Goal: Navigation & Orientation: Find specific page/section

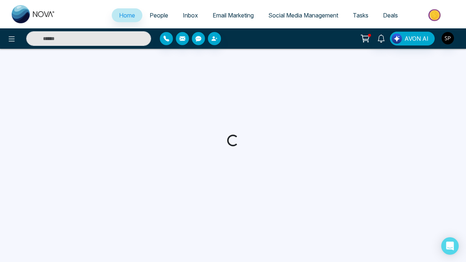
select select "*"
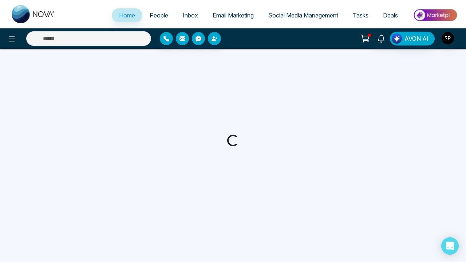
select select "*"
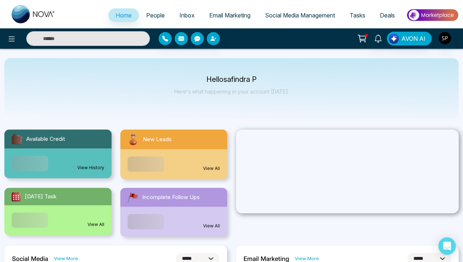
click at [91, 165] on link "View History" at bounding box center [90, 168] width 27 height 7
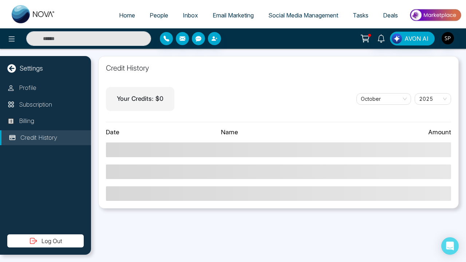
click at [12, 68] on icon at bounding box center [11, 68] width 9 height 9
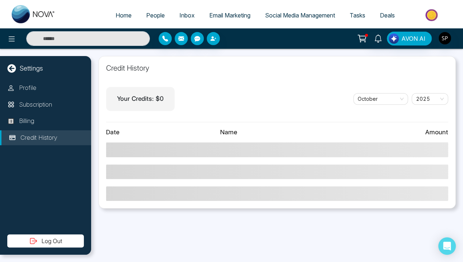
select select "*"
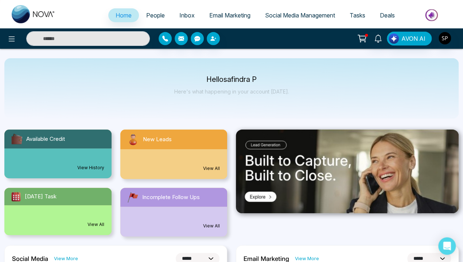
click at [211, 169] on link "View All" at bounding box center [211, 168] width 17 height 7
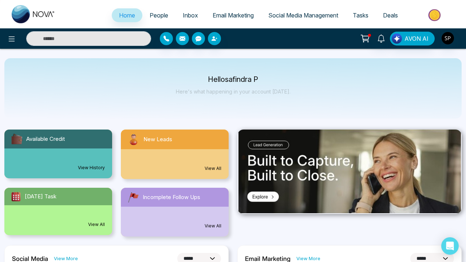
select select "*"
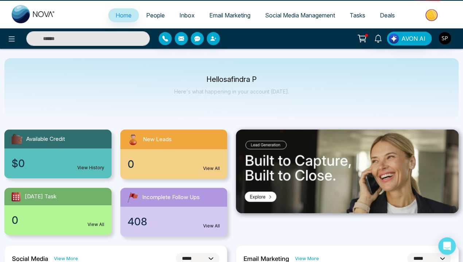
click at [95, 225] on link "View All" at bounding box center [95, 224] width 17 height 7
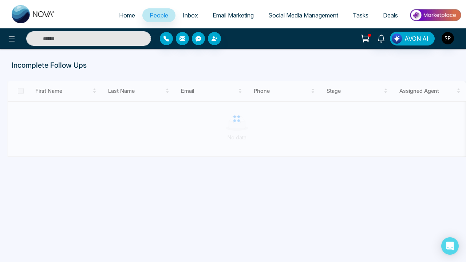
click at [122, 15] on span "Home" at bounding box center [127, 15] width 16 height 7
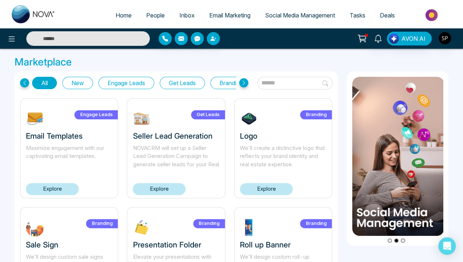
click at [118, 15] on span "Home" at bounding box center [123, 15] width 16 height 7
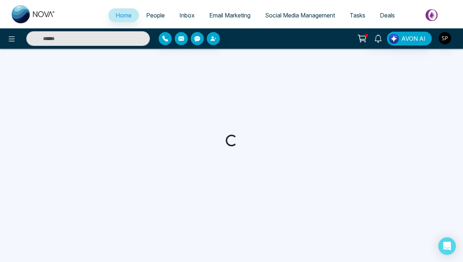
select select "*"
